Goal: Find specific fact: Find specific fact

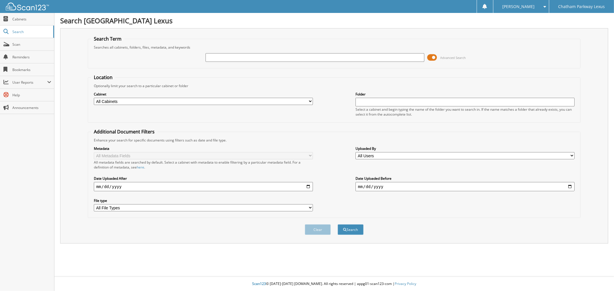
click at [212, 56] on input "text" at bounding box center [315, 57] width 219 height 9
type input "L25816"
click at [338, 225] on button "Search" at bounding box center [351, 230] width 26 height 11
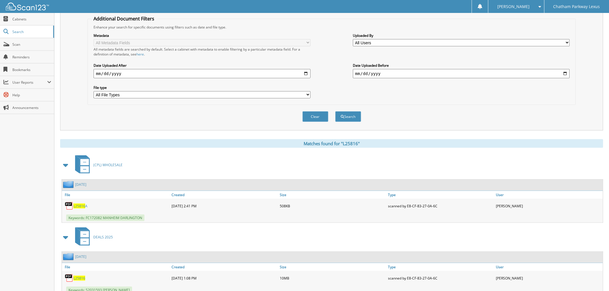
scroll to position [128, 0]
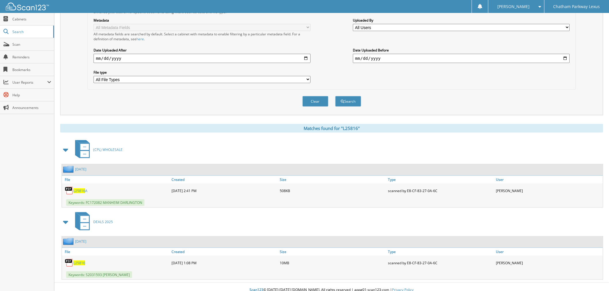
click at [78, 261] on span "L25816" at bounding box center [79, 263] width 12 height 5
